Goal: Book appointment/travel/reservation

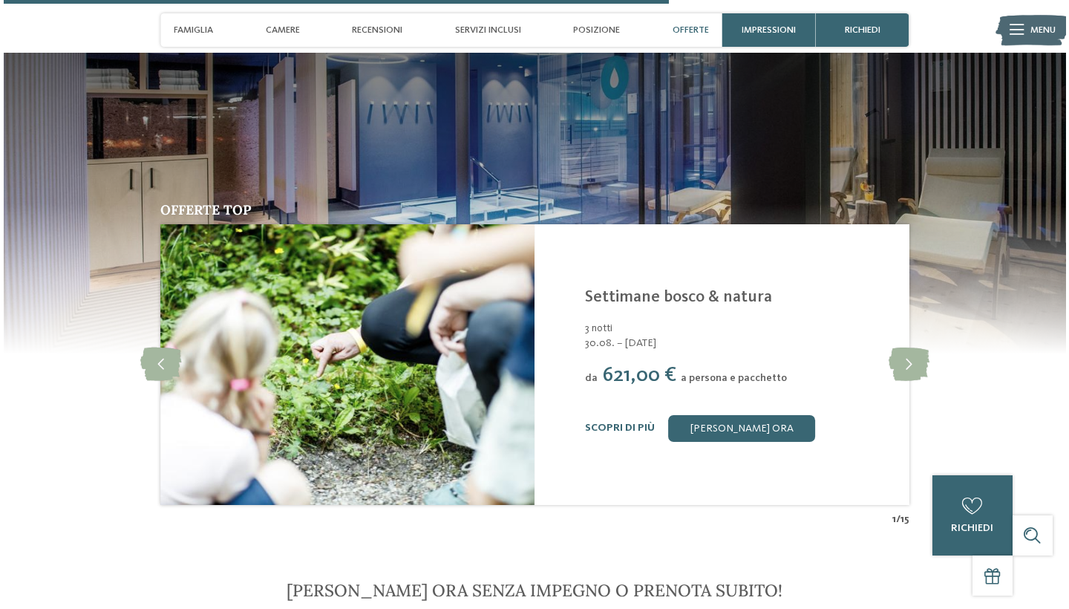
scroll to position [2938, 0]
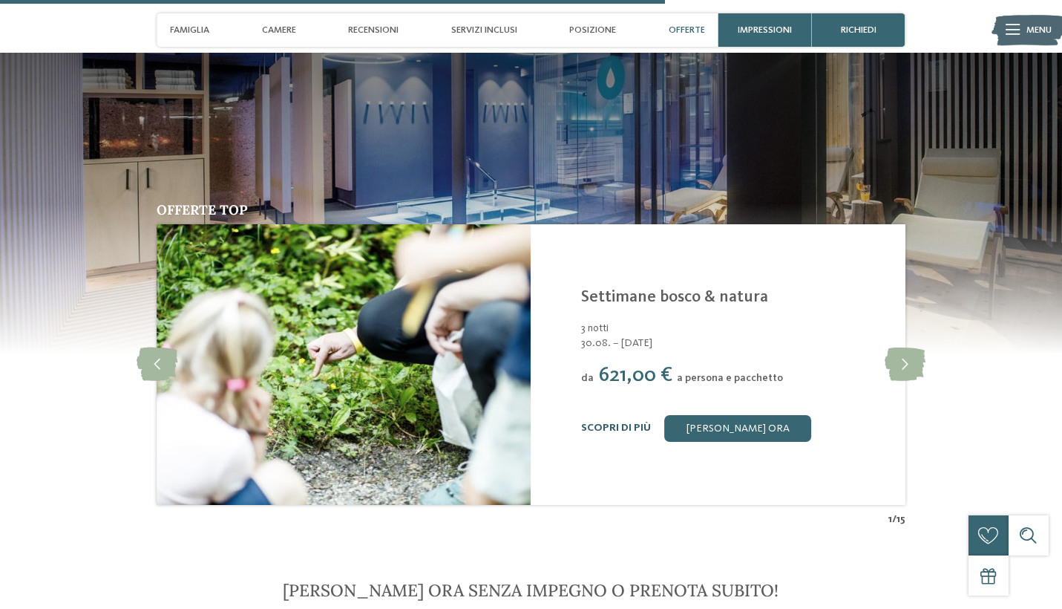
click at [605, 422] on link "Scopri di più" at bounding box center [616, 427] width 70 height 10
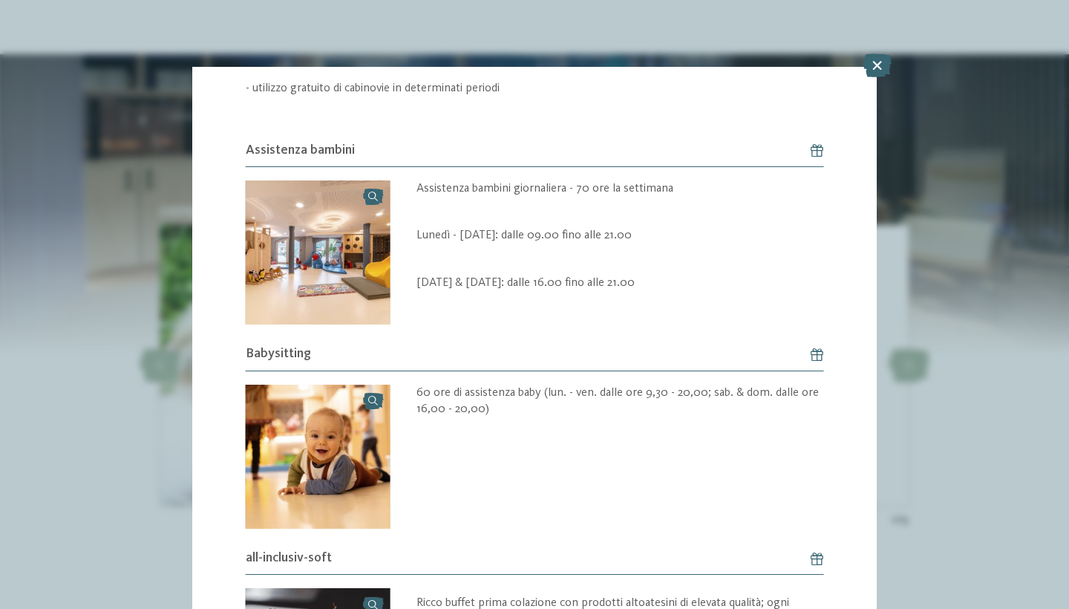
scroll to position [846, 0]
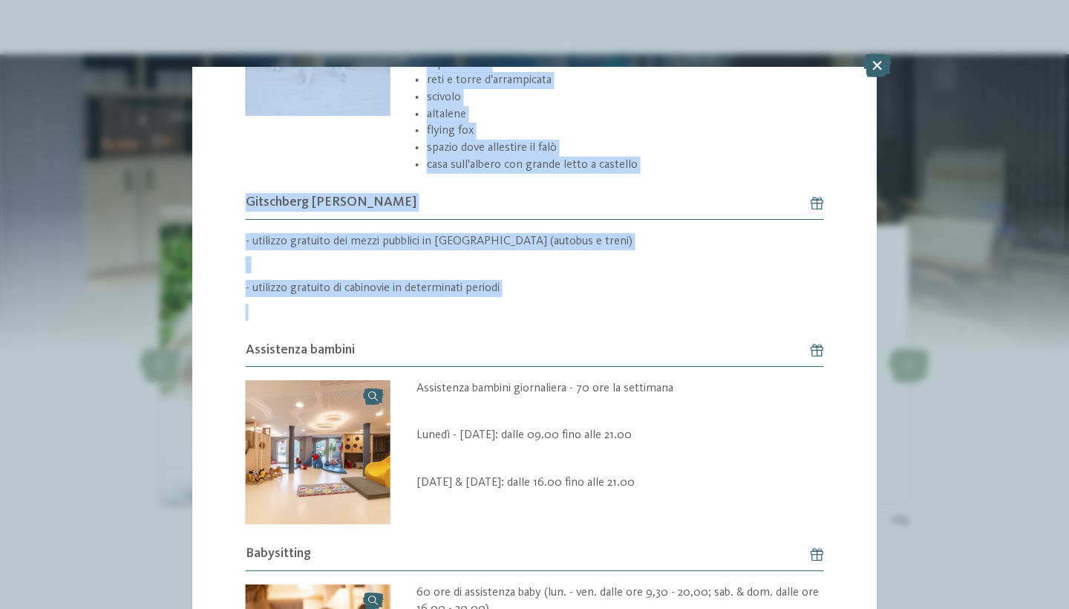
drag, startPoint x: 716, startPoint y: 99, endPoint x: 710, endPoint y: 41, distance: 59.0
click at [710, 41] on div "Offerta 2 / 15 2" at bounding box center [534, 304] width 1069 height 609
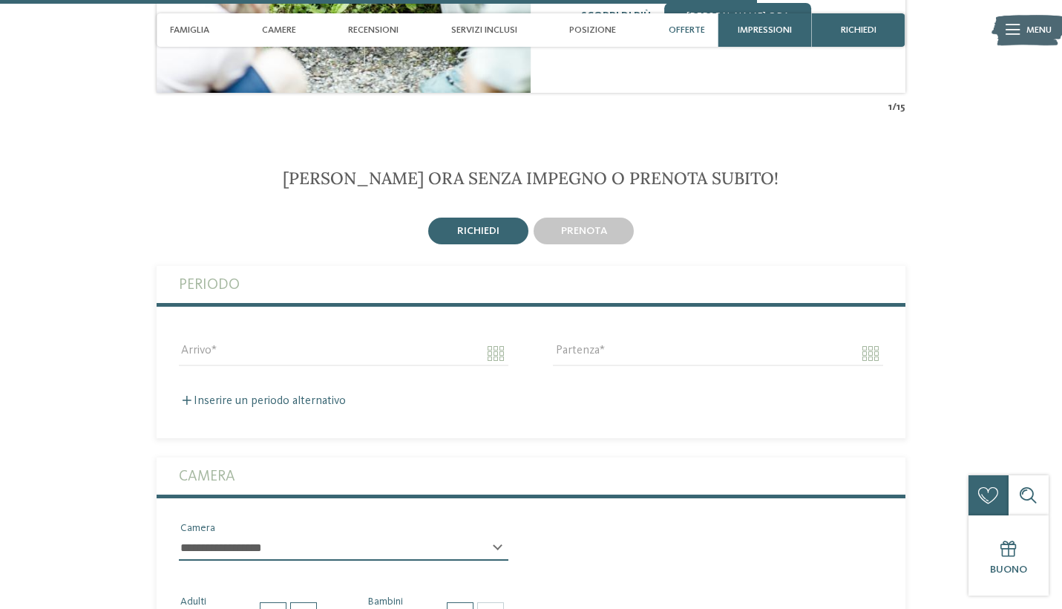
scroll to position [3354, 0]
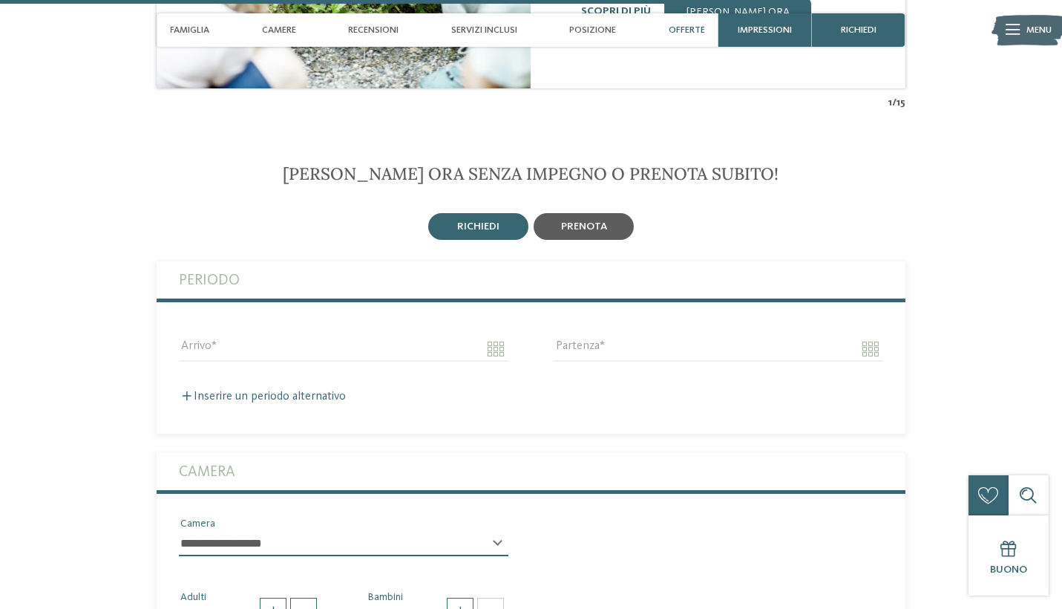
click at [611, 213] on div "prenota" at bounding box center [584, 226] width 100 height 27
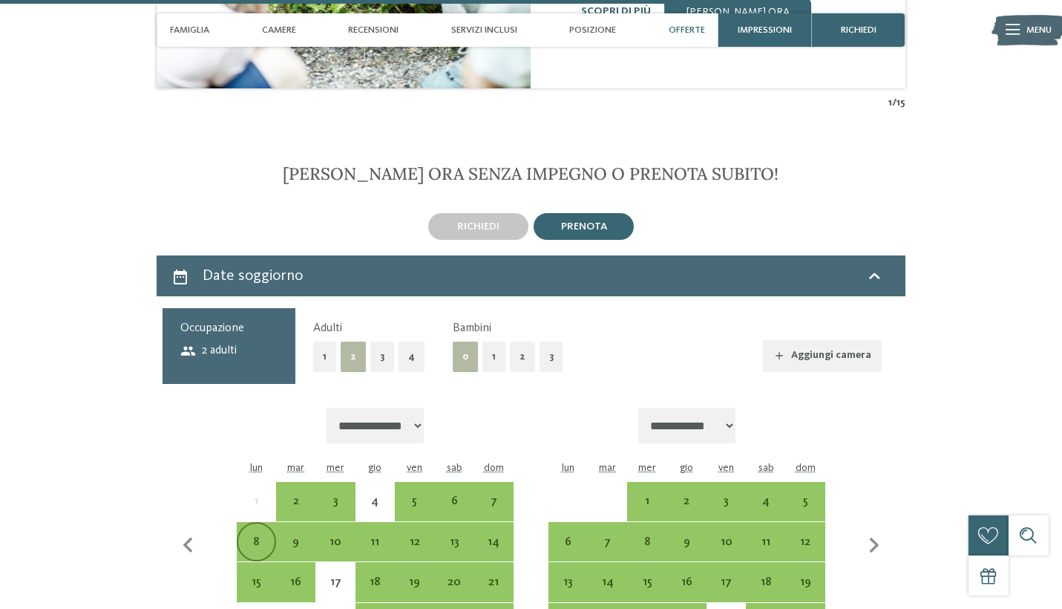
click at [246, 536] on div "8" at bounding box center [256, 554] width 36 height 36
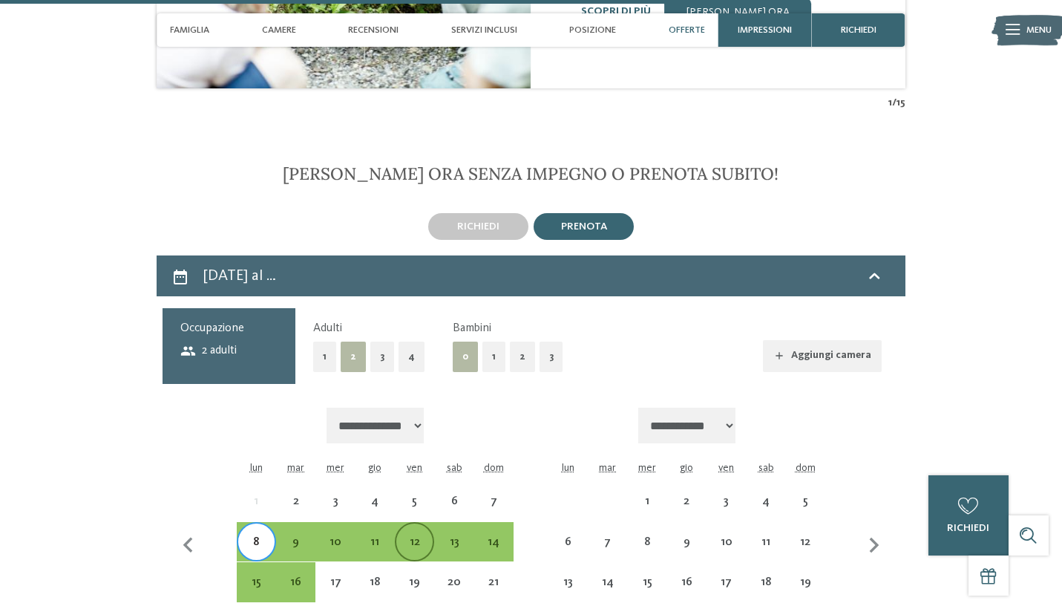
click at [419, 536] on div "12" at bounding box center [414, 554] width 36 height 36
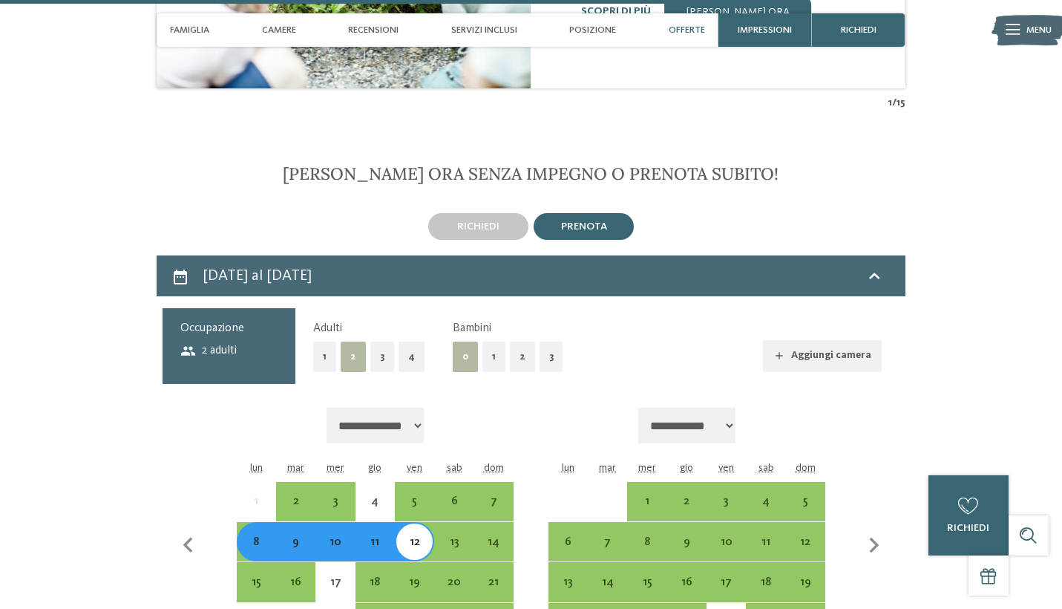
click at [489, 342] on button "1" at bounding box center [494, 357] width 23 height 30
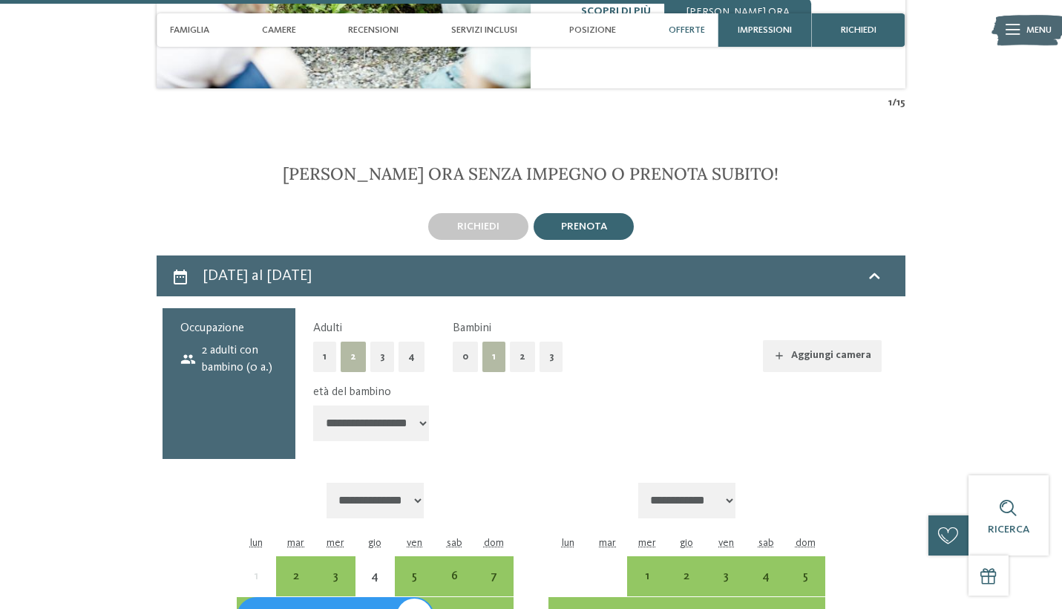
select select "*"
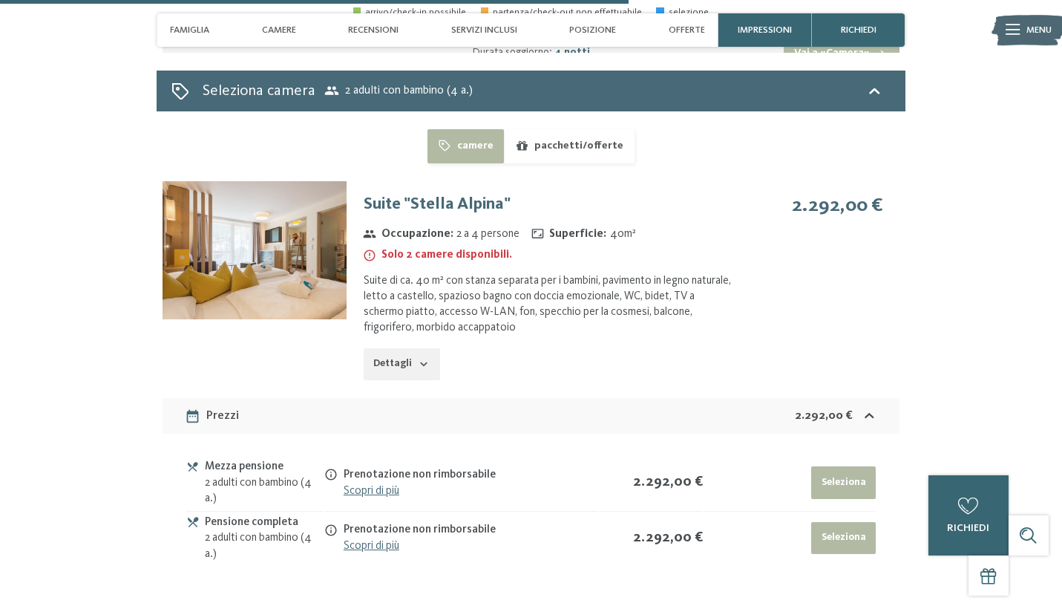
scroll to position [4123, 0]
click at [377, 485] on link "Scopri di più" at bounding box center [372, 491] width 56 height 12
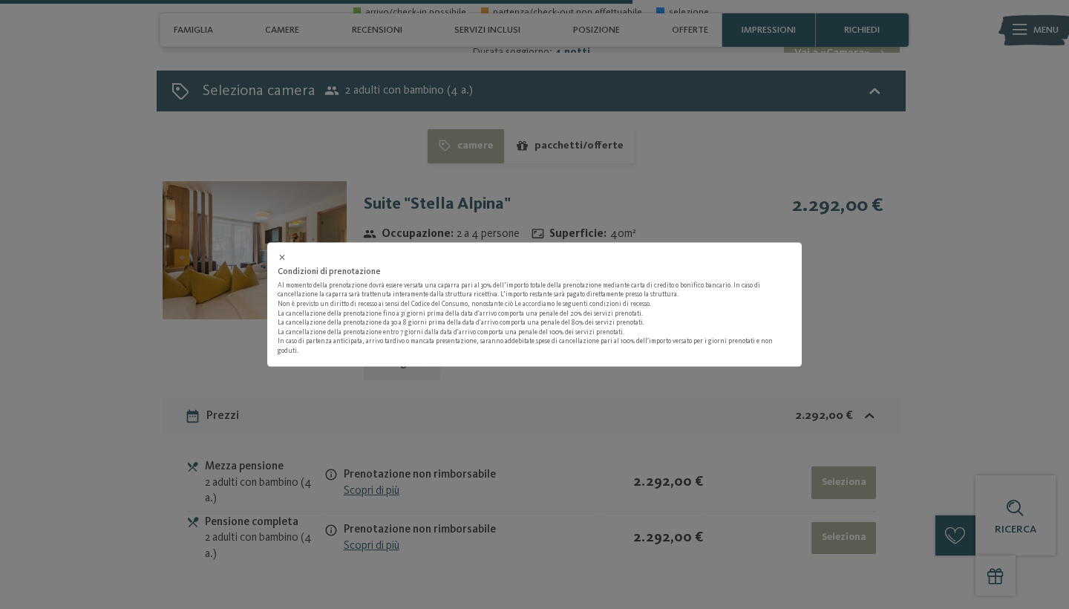
click at [278, 262] on icon at bounding box center [283, 257] width 10 height 10
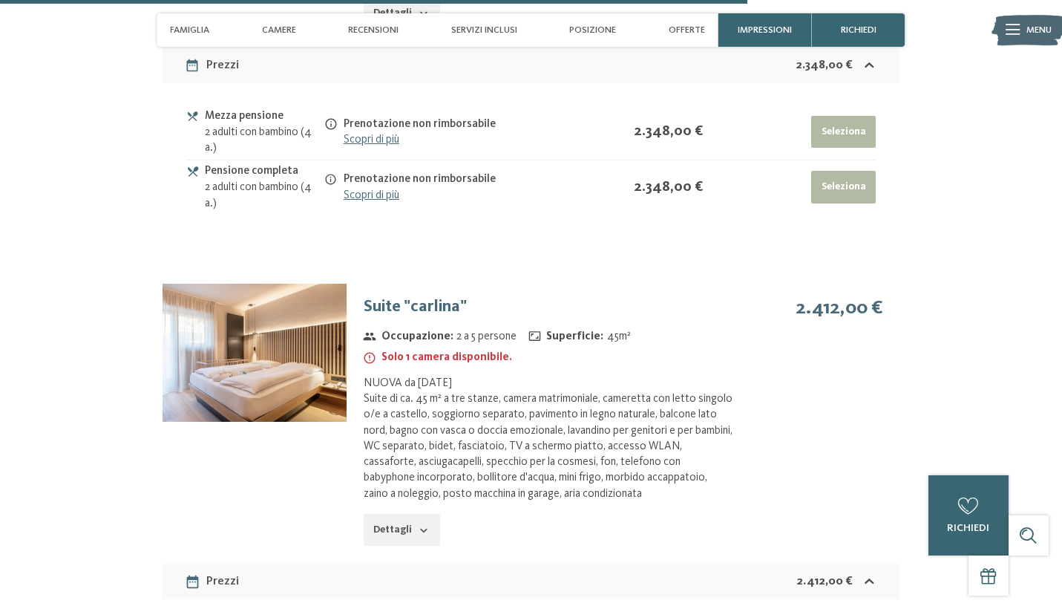
scroll to position [4916, 1]
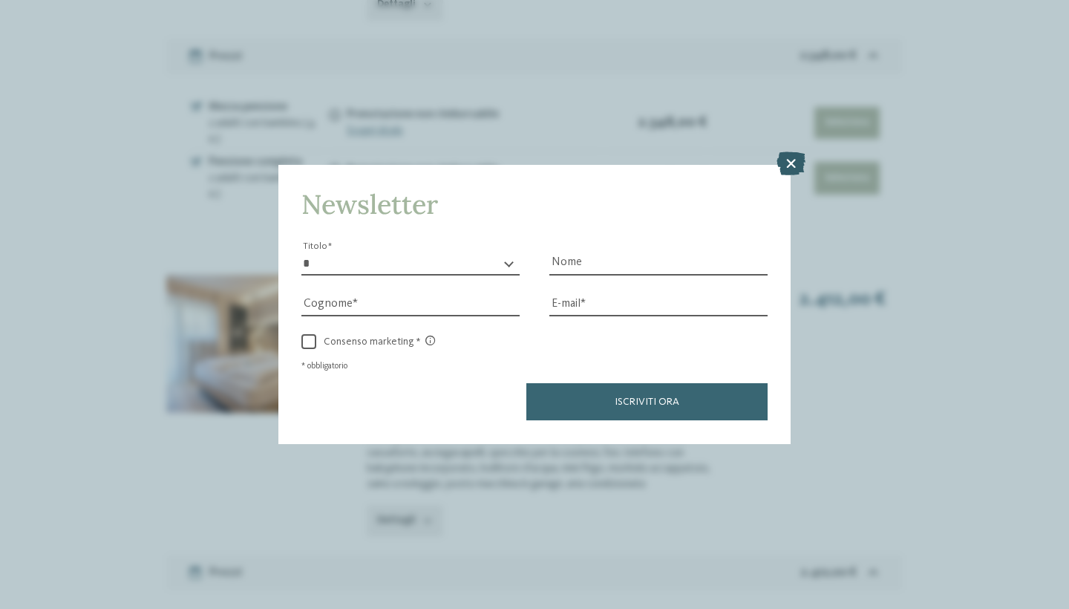
click at [794, 152] on icon at bounding box center [791, 164] width 29 height 24
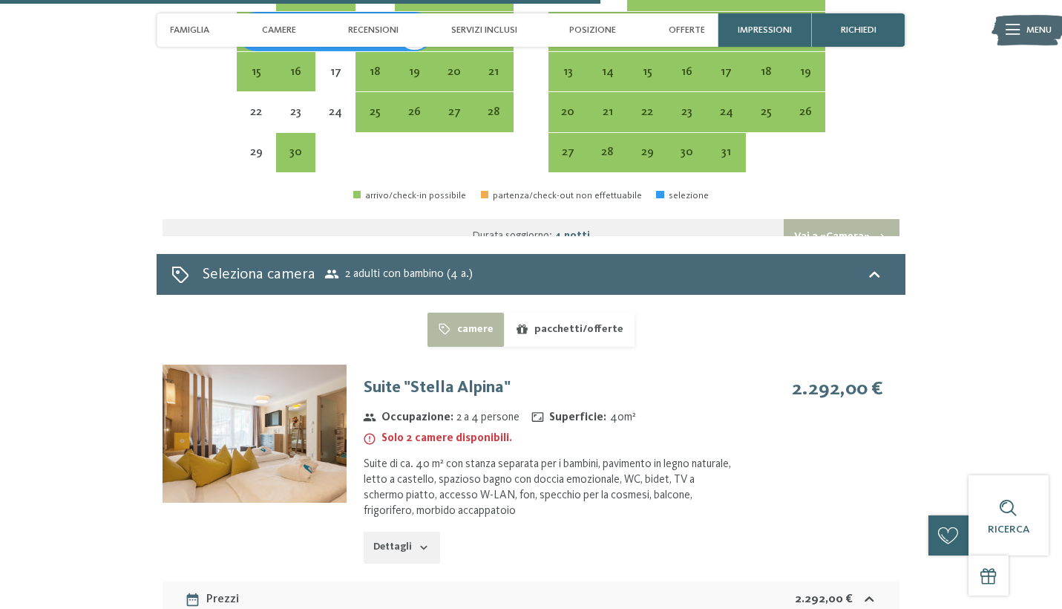
scroll to position [3945, 0]
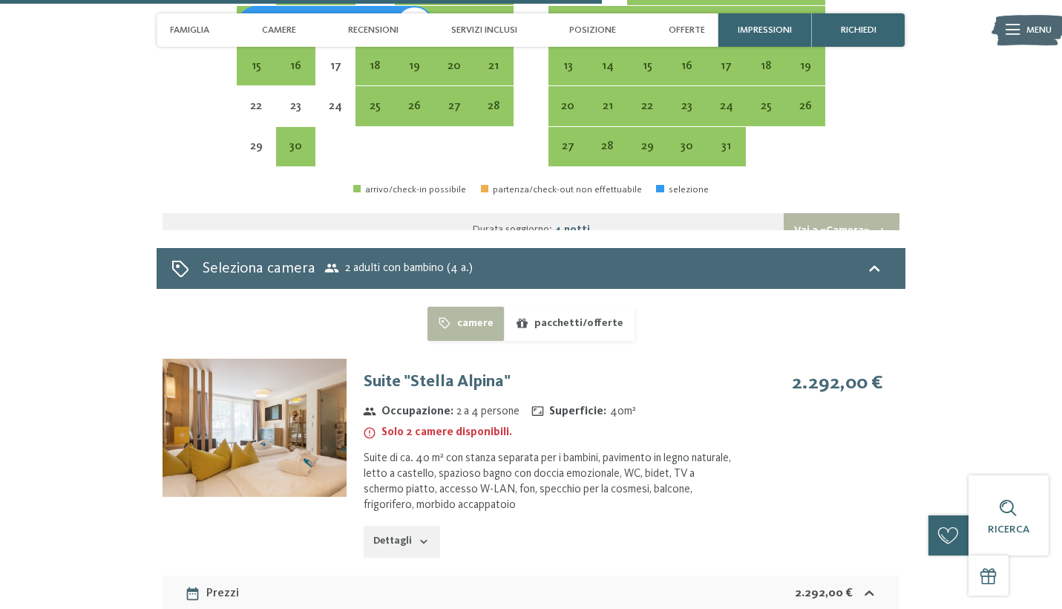
click at [438, 526] on div "Dettagli" at bounding box center [549, 542] width 370 height 33
click at [415, 526] on button "Dettagli" at bounding box center [402, 542] width 76 height 33
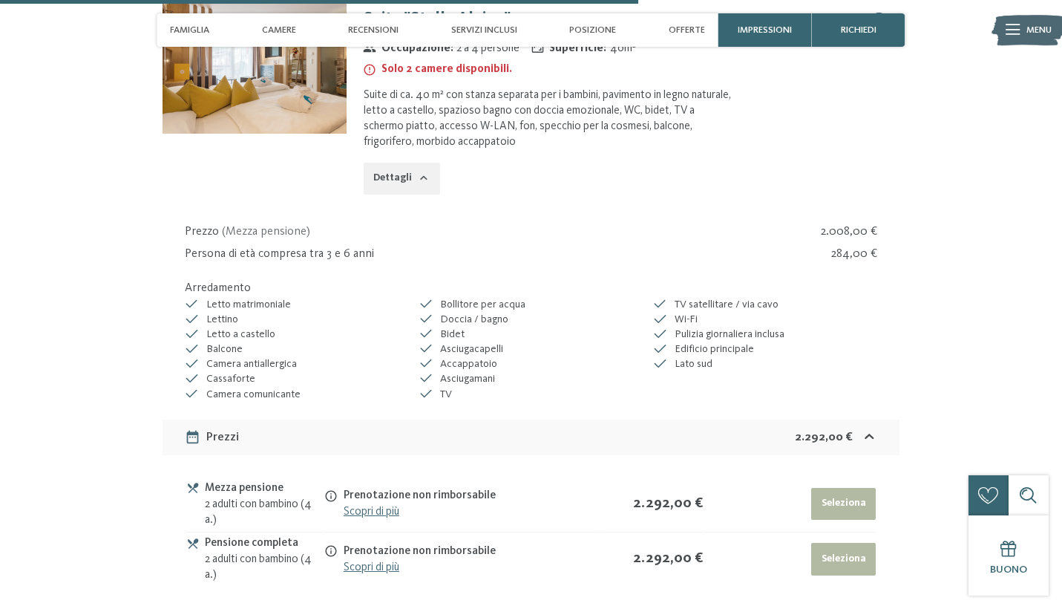
scroll to position [4305, 0]
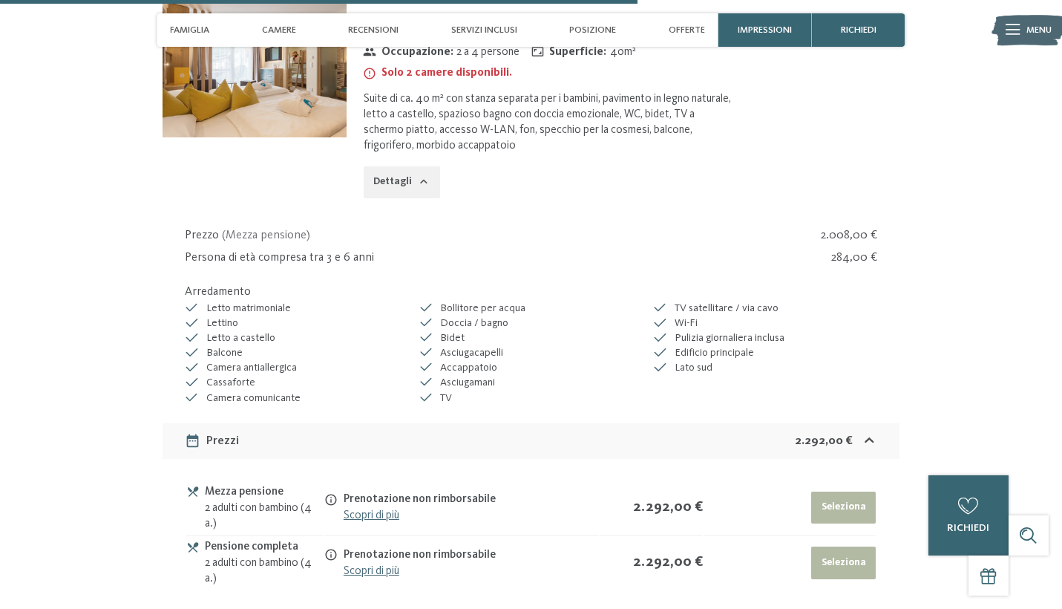
click at [260, 500] on div "2 adulti con bambino (4 a.)" at bounding box center [264, 516] width 118 height 32
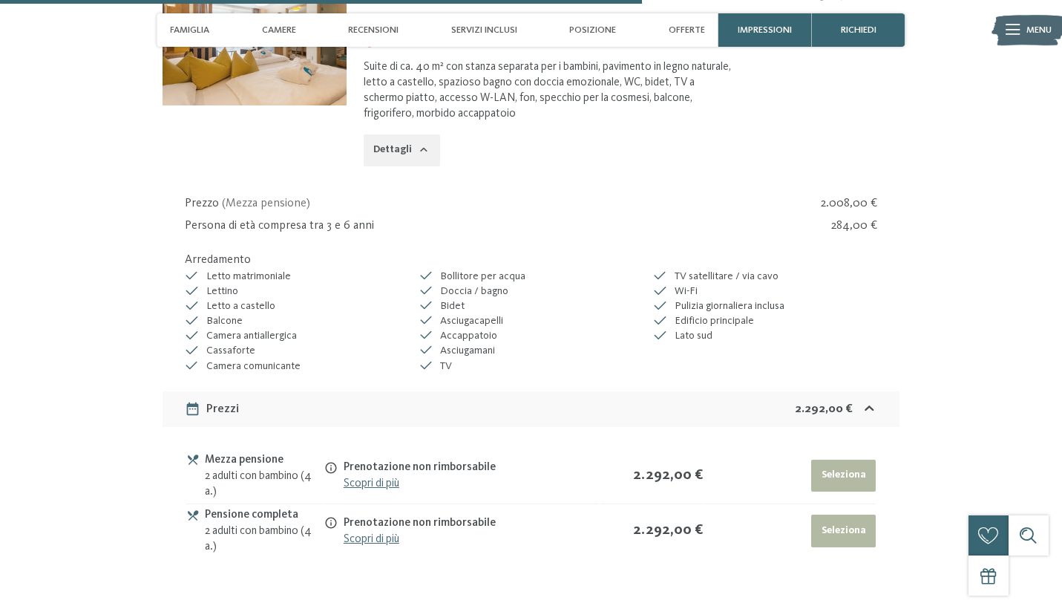
scroll to position [4336, 0]
click at [842, 514] on button "Seleziona" at bounding box center [843, 530] width 65 height 33
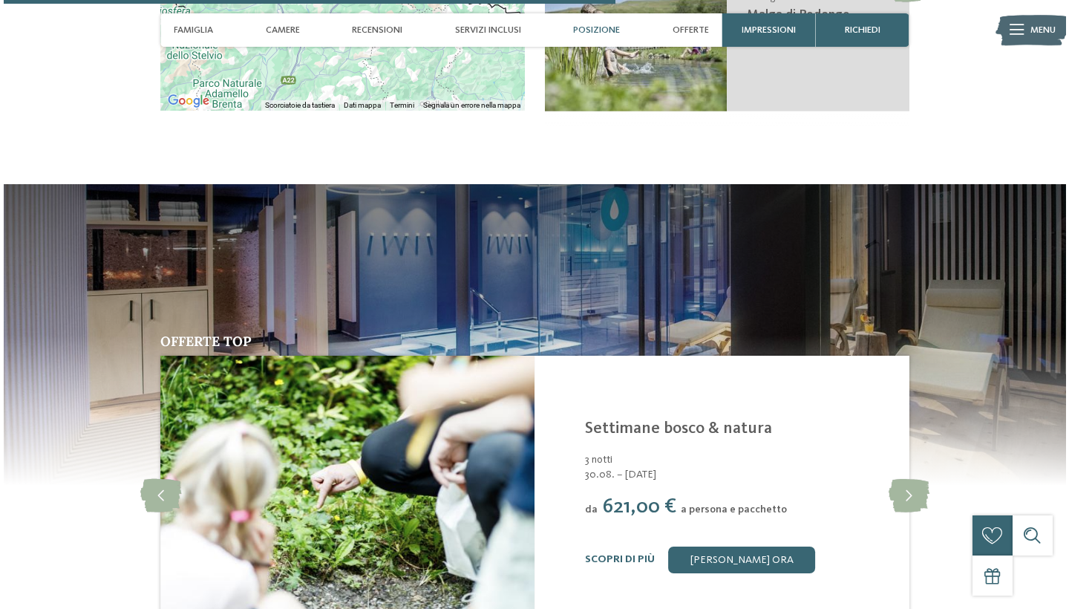
scroll to position [2809, 0]
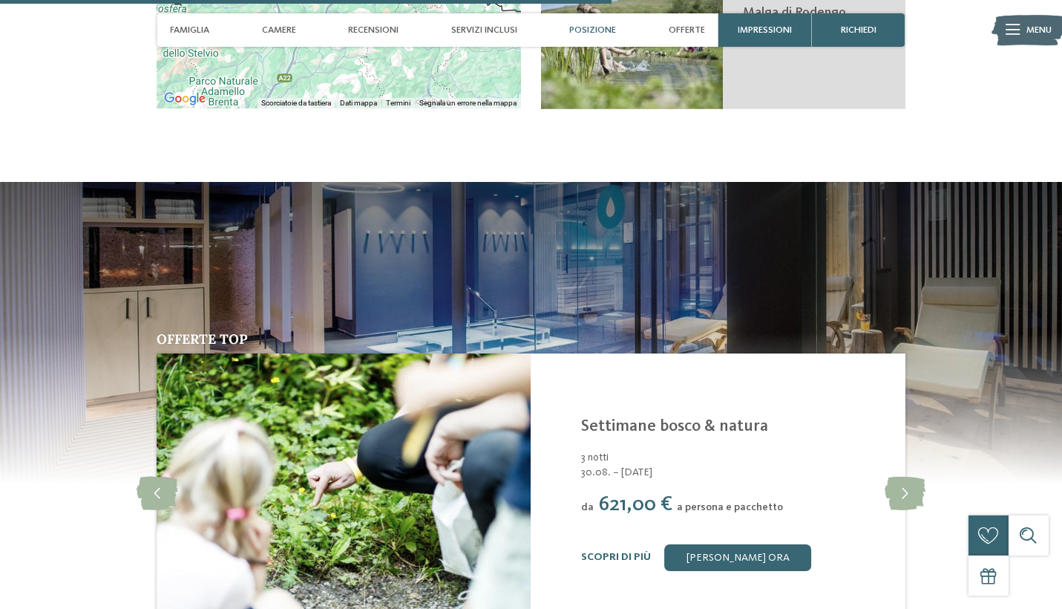
click at [324, 482] on img at bounding box center [344, 493] width 374 height 281
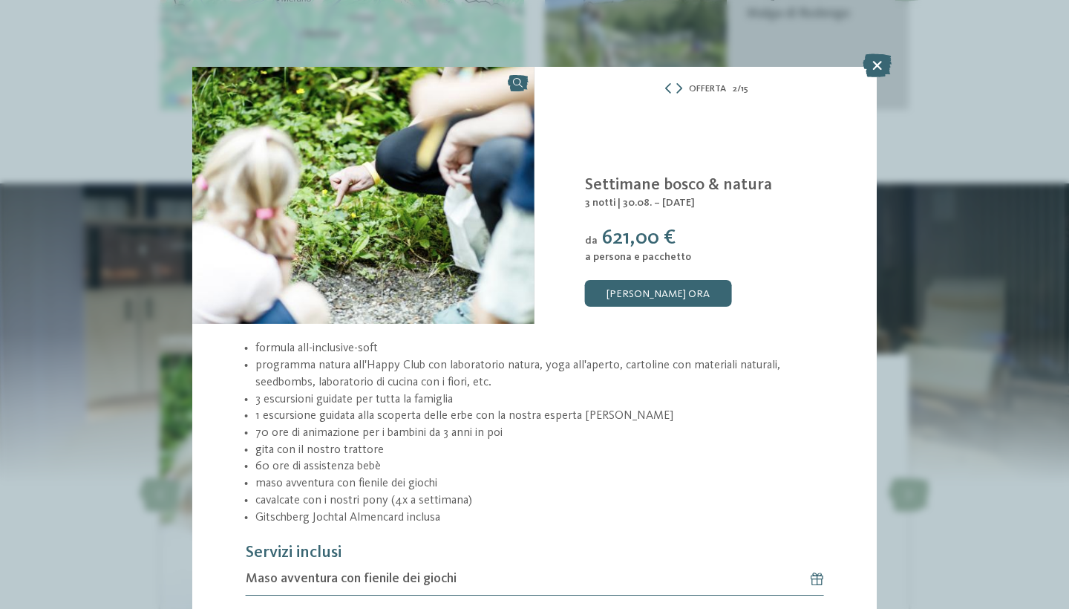
click at [742, 85] on span "15" at bounding box center [744, 88] width 7 height 13
click at [882, 65] on icon at bounding box center [877, 65] width 29 height 24
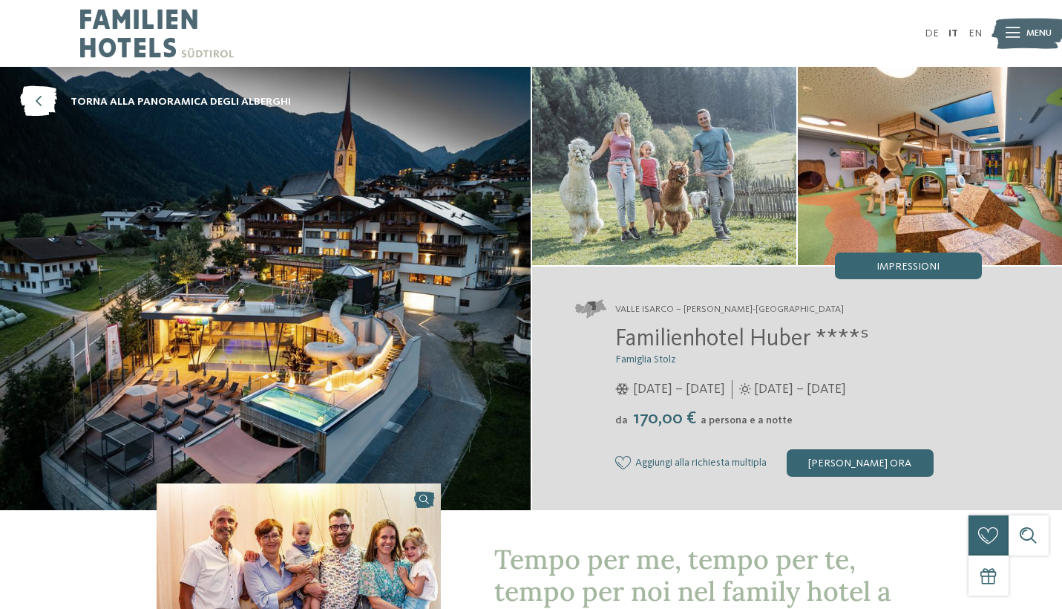
click at [342, 555] on img at bounding box center [299, 590] width 284 height 214
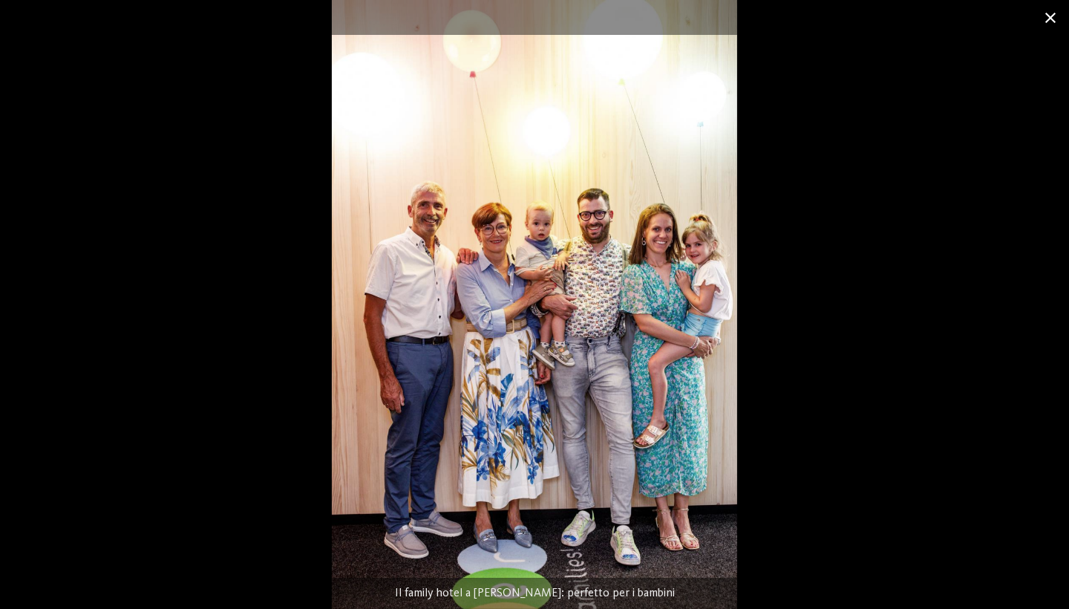
click at [1042, 17] on span at bounding box center [1050, 17] width 37 height 35
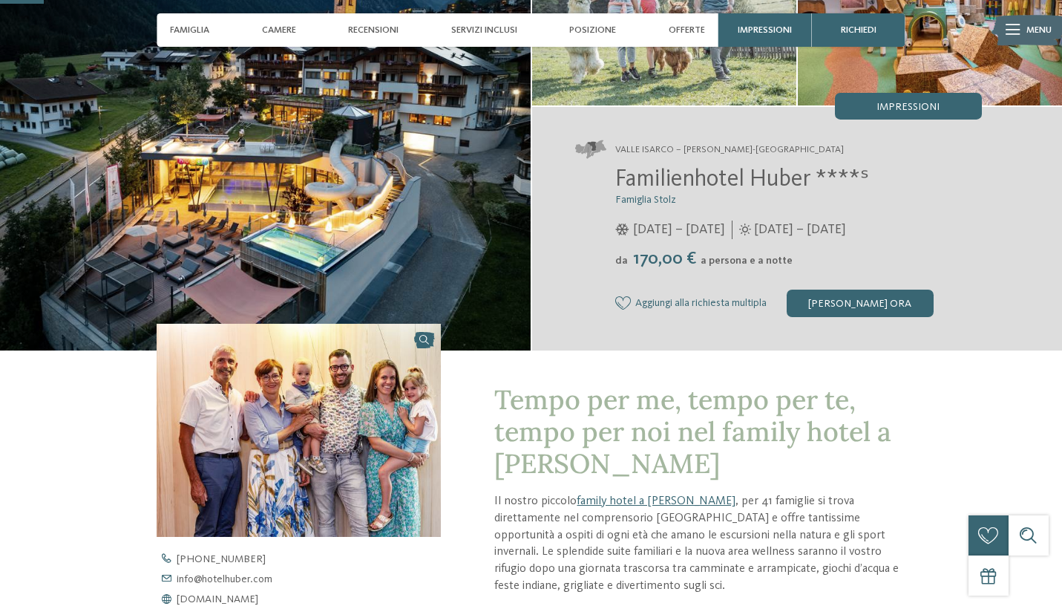
scroll to position [49, 0]
